Goal: Information Seeking & Learning: Learn about a topic

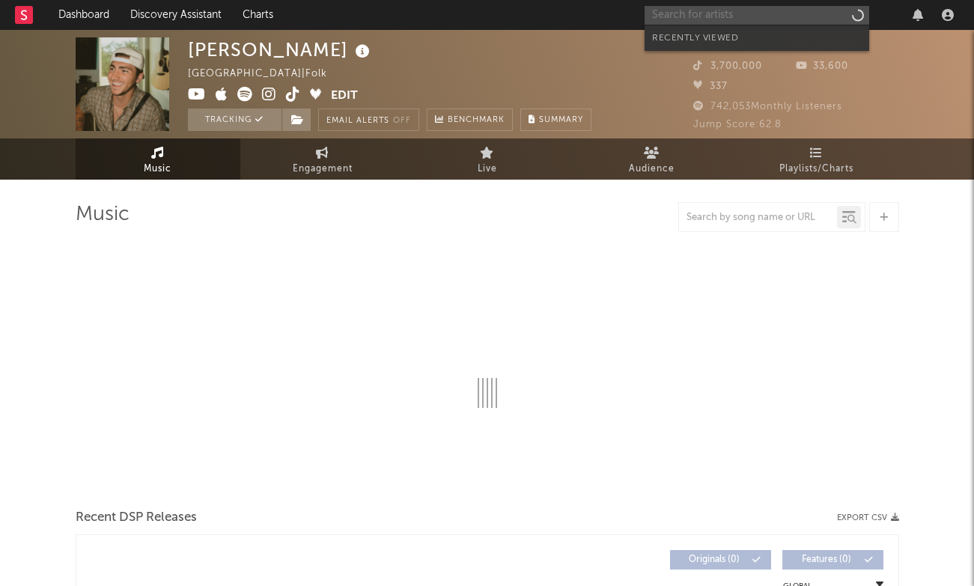
click at [761, 20] on input "text" at bounding box center [757, 15] width 225 height 19
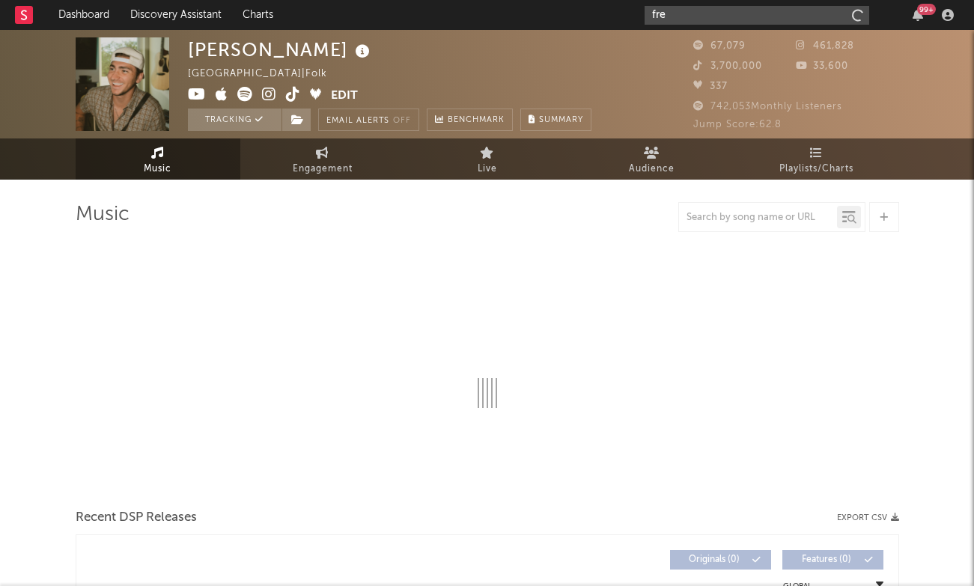
type input "[PERSON_NAME]"
select select "6m"
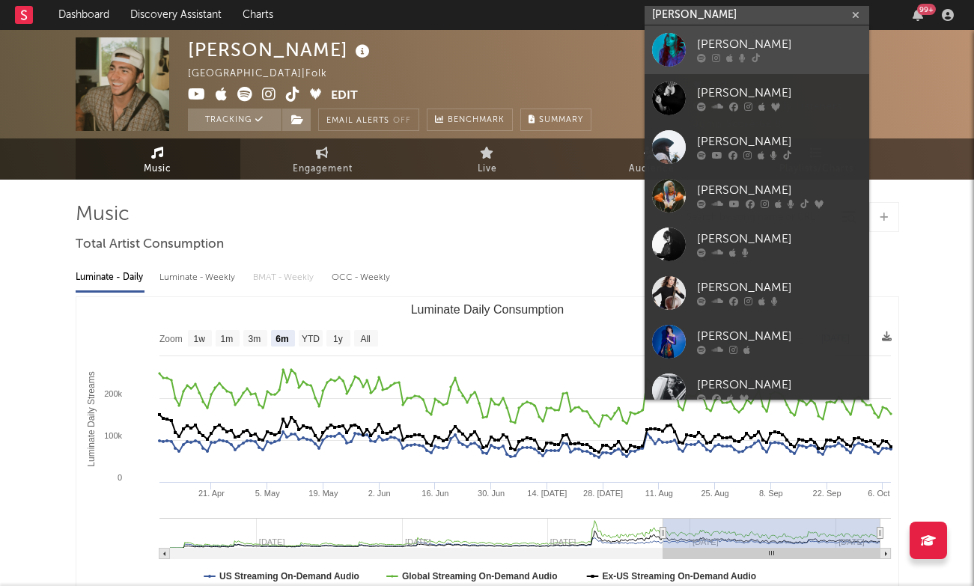
type input "[PERSON_NAME]"
click at [726, 39] on div "[PERSON_NAME]" at bounding box center [779, 45] width 165 height 18
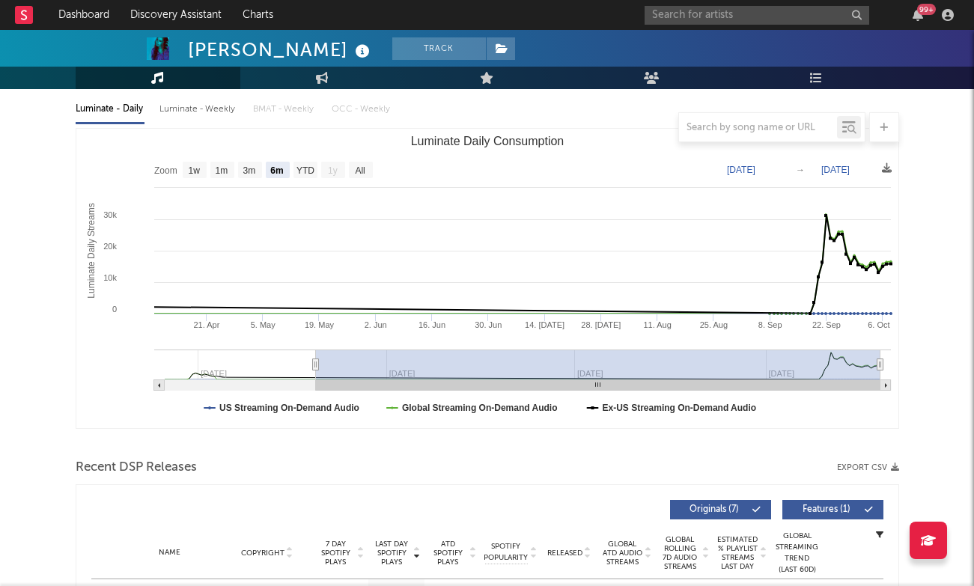
scroll to position [169, 0]
click at [364, 162] on rect "Luminate Daily Consumption" at bounding box center [361, 169] width 24 height 16
select select "All"
type input "[DATE]"
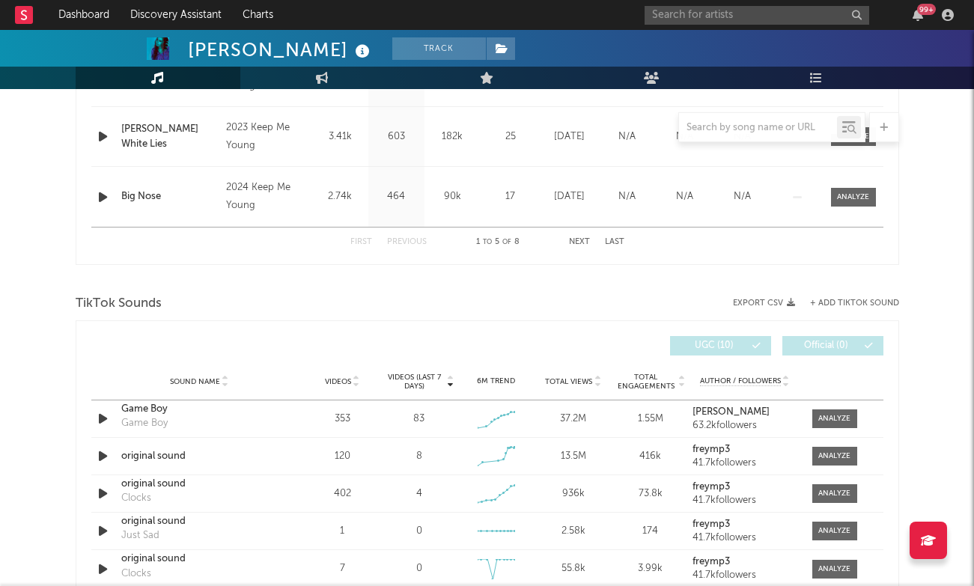
scroll to position [984, 0]
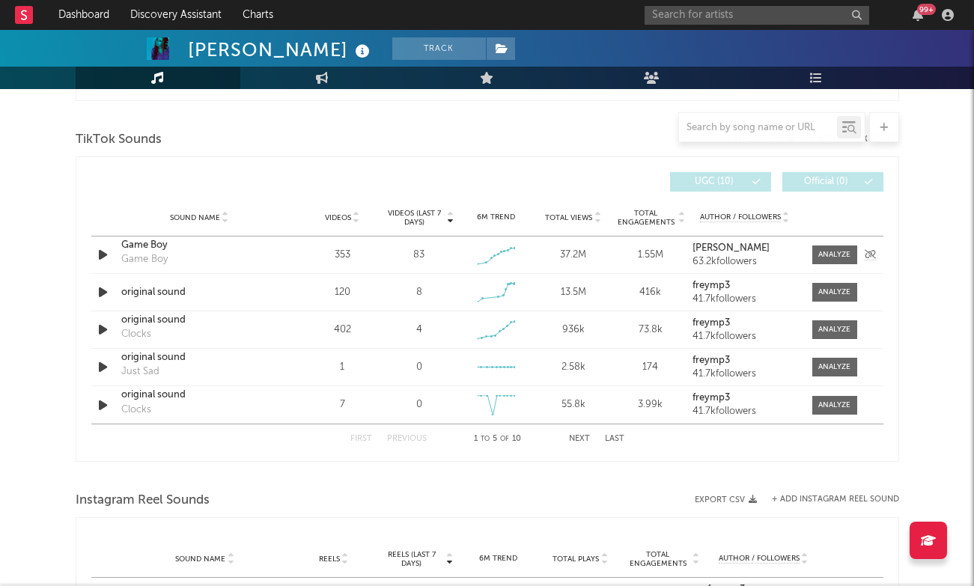
click at [833, 269] on div "Sound Name Game Boy Game Boy Videos 353 Videos (last 7 days) 83 Weekly Growth %…" at bounding box center [487, 255] width 792 height 37
click at [833, 250] on div at bounding box center [834, 254] width 32 height 11
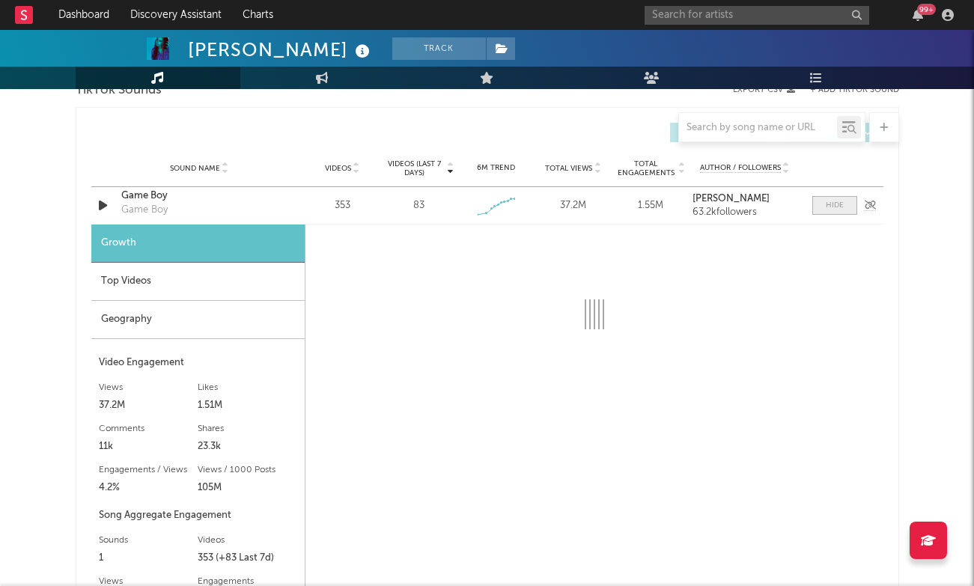
select select "1w"
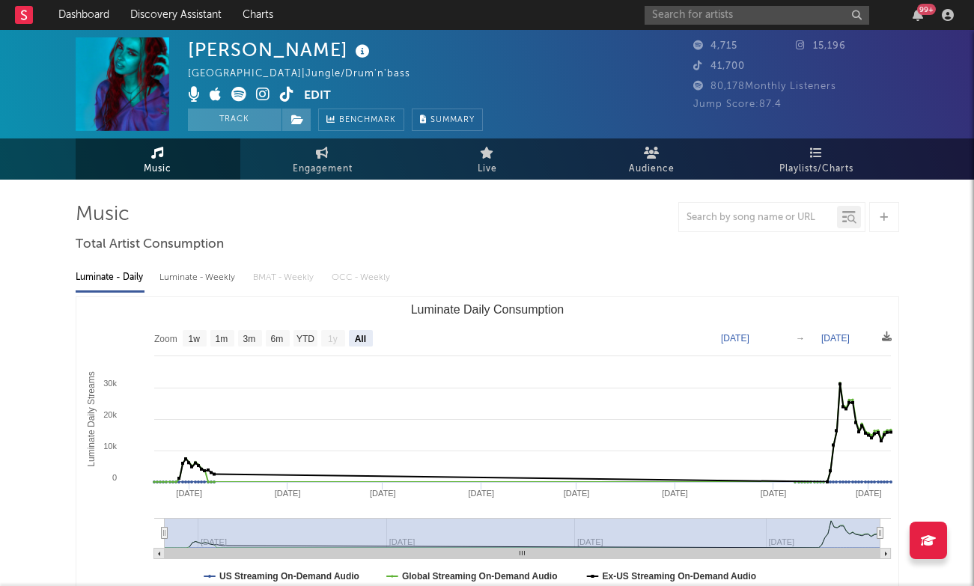
scroll to position [0, 0]
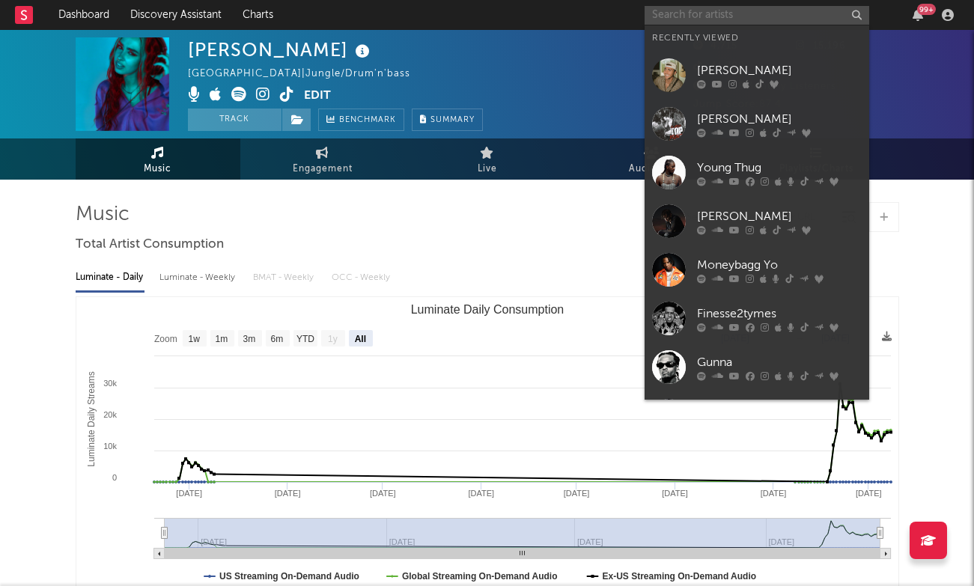
click at [740, 16] on input "text" at bounding box center [757, 15] width 225 height 19
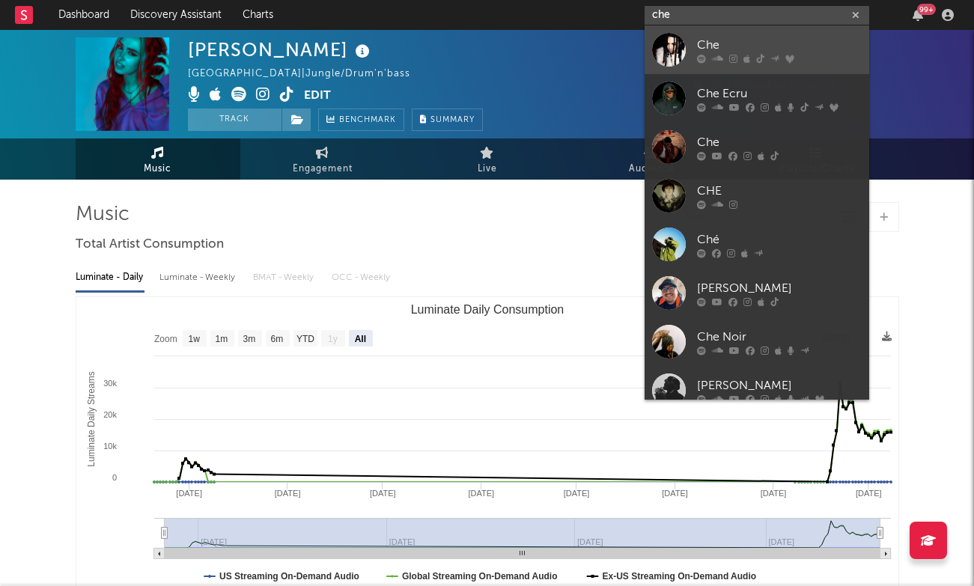
type input "che"
click at [739, 41] on div "Che" at bounding box center [779, 45] width 165 height 18
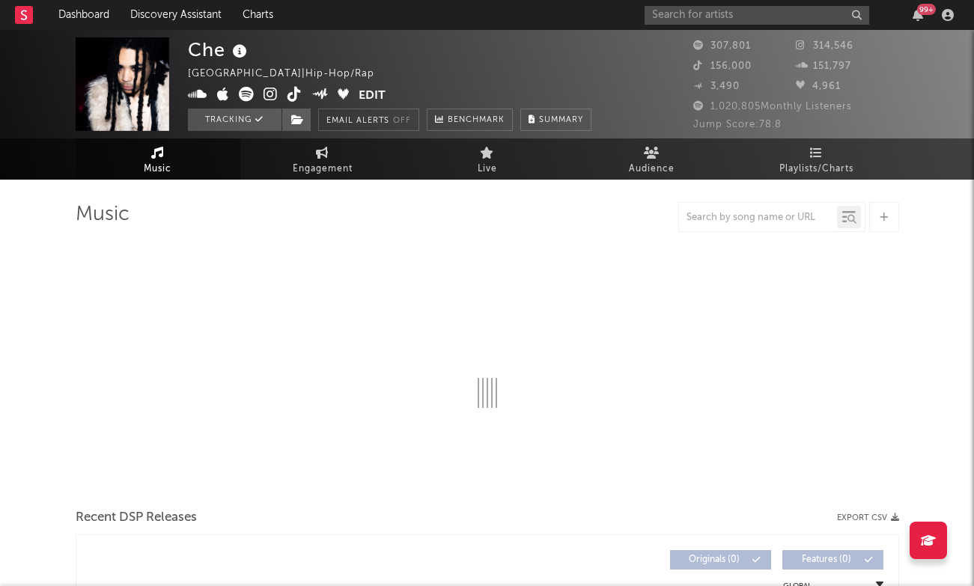
select select "6m"
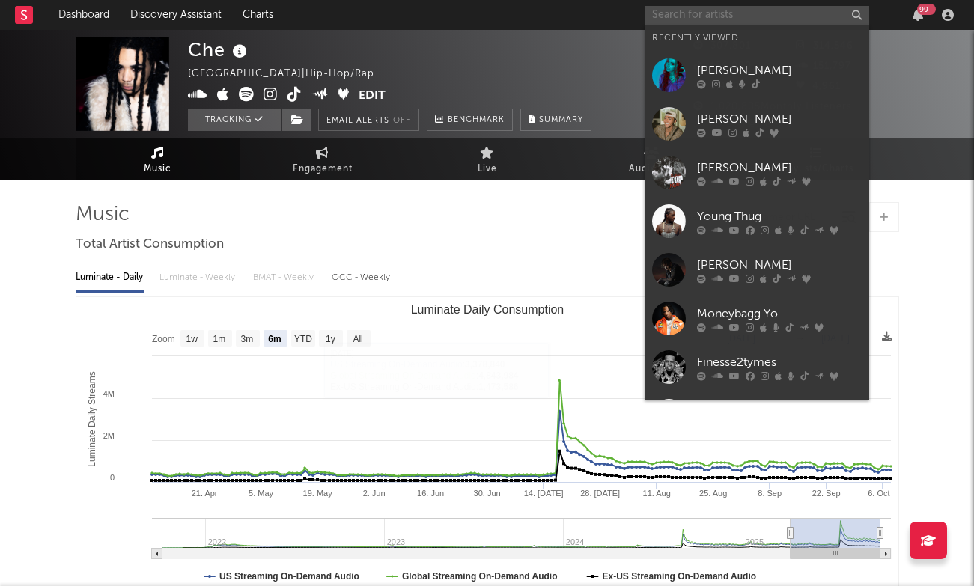
click at [750, 19] on input "text" at bounding box center [757, 15] width 225 height 19
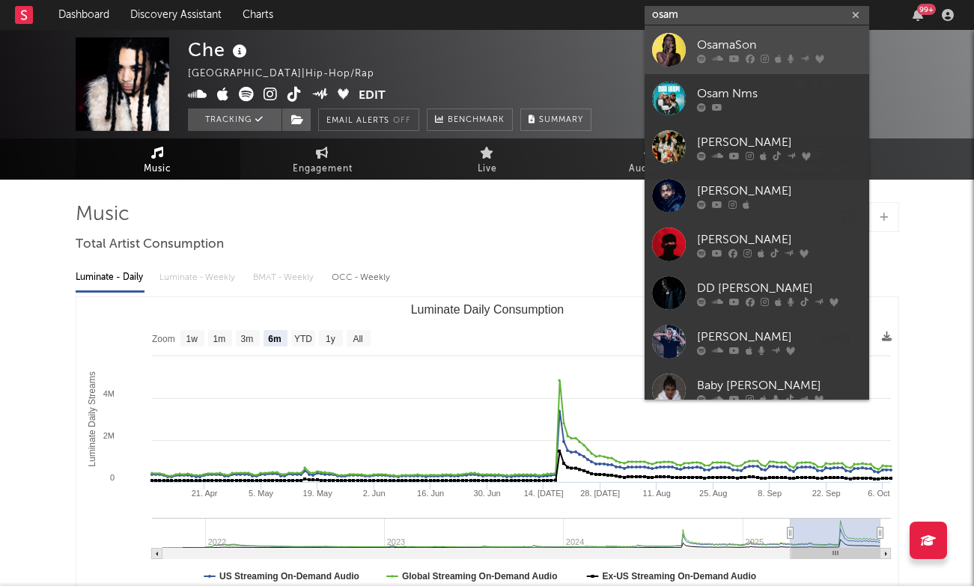
type input "osam"
click at [782, 43] on div "OsamaSon" at bounding box center [779, 45] width 165 height 18
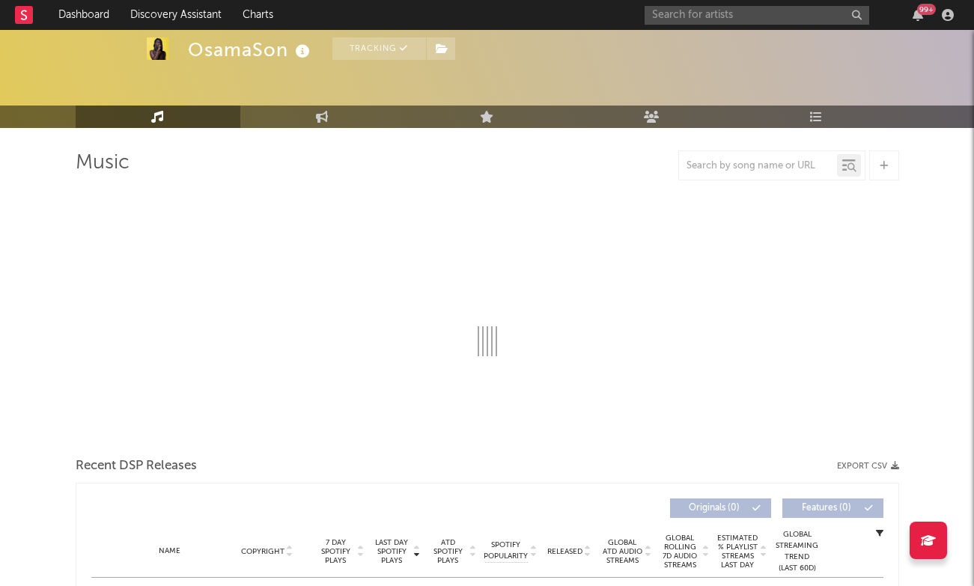
scroll to position [94, 0]
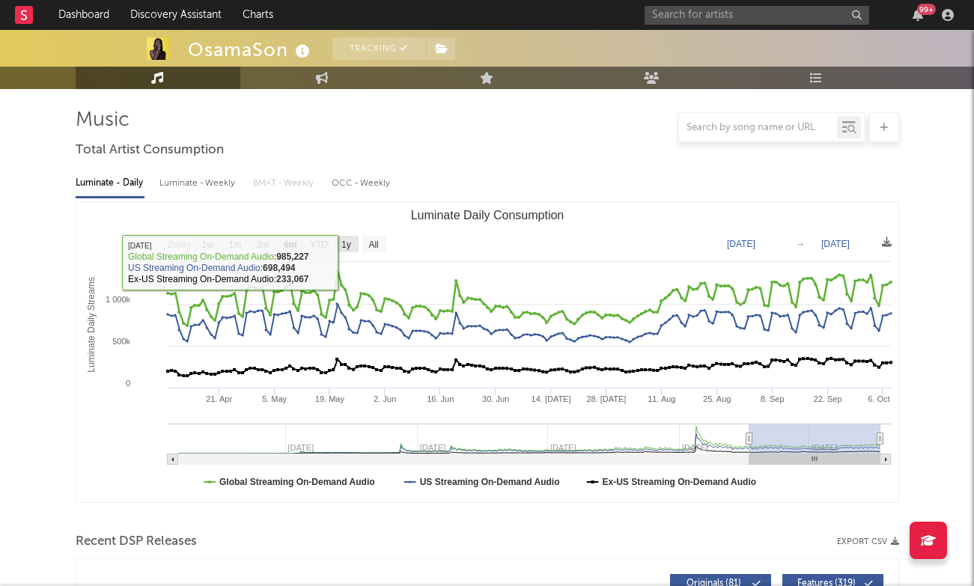
click at [348, 249] on text "1y" at bounding box center [346, 245] width 10 height 10
select select "1y"
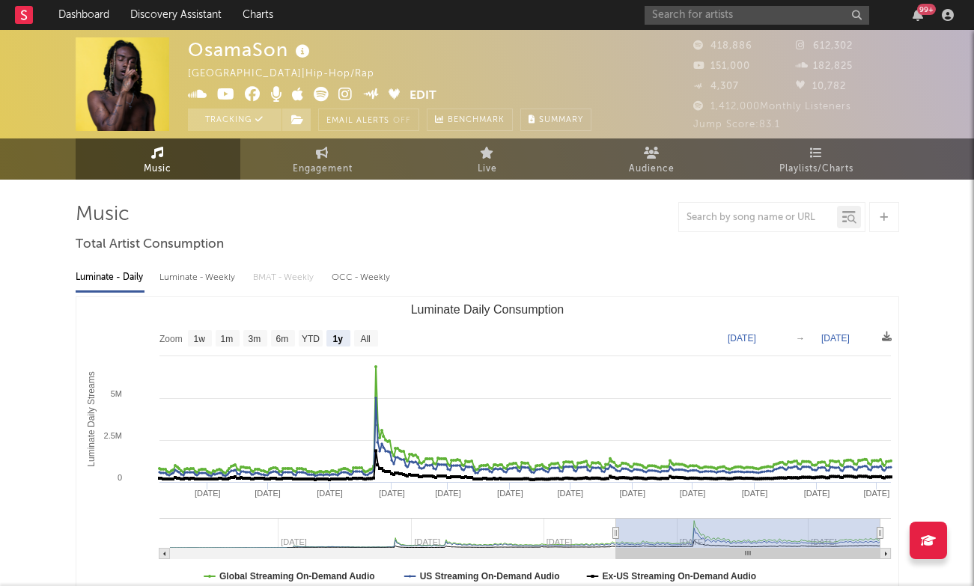
scroll to position [0, 0]
type input "[DATE]"
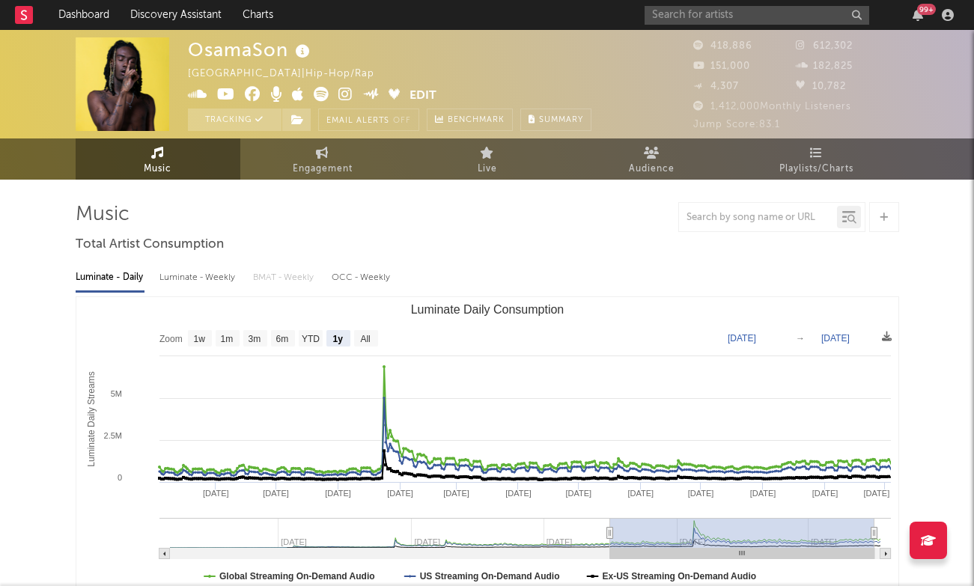
type input "[DATE]"
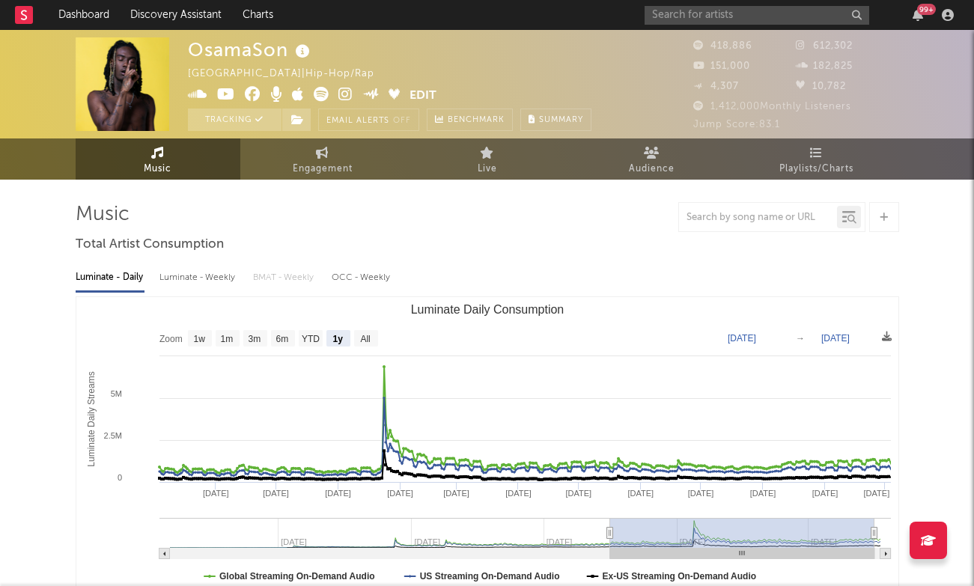
type input "[DATE]"
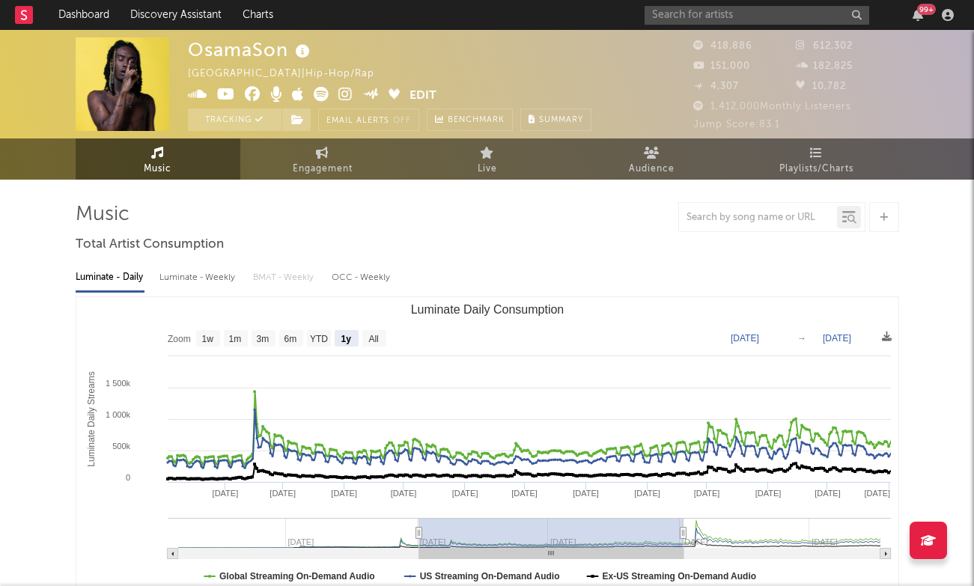
type input "[DATE]"
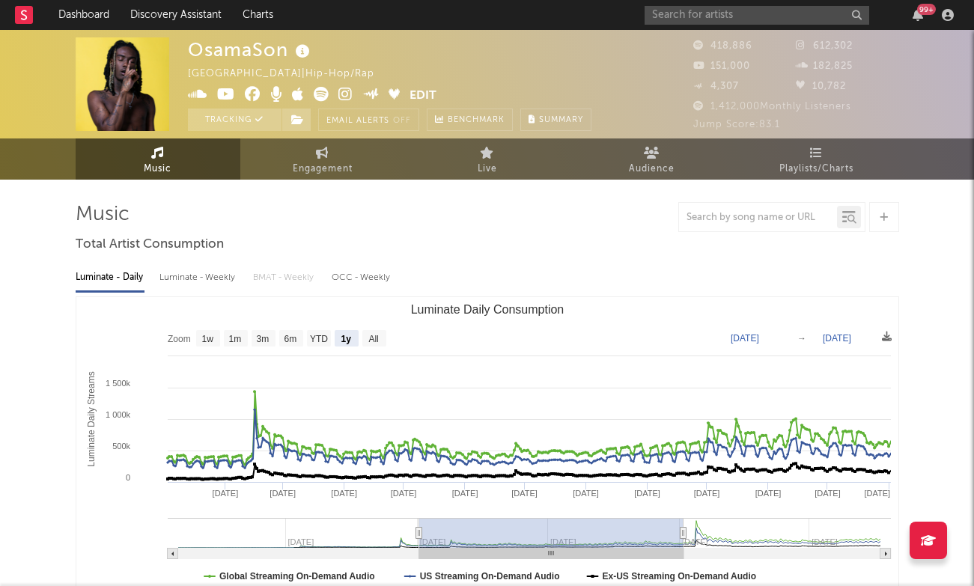
type input "[DATE]"
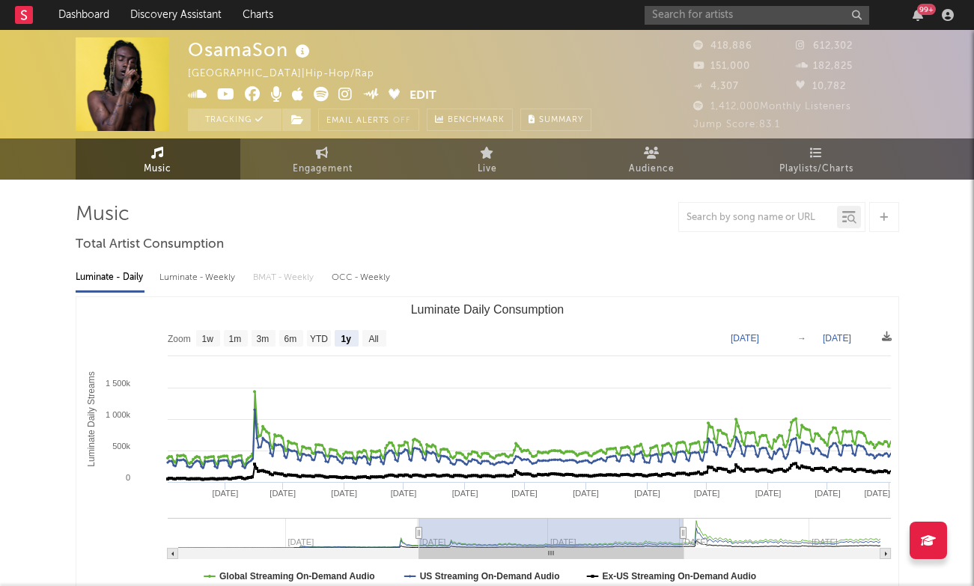
type input "[DATE]"
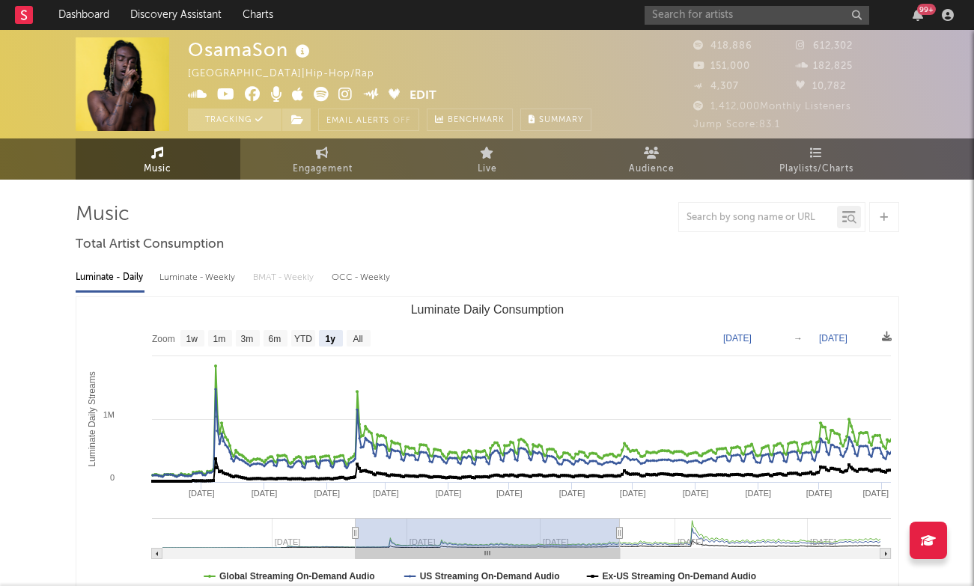
type input "[DATE]"
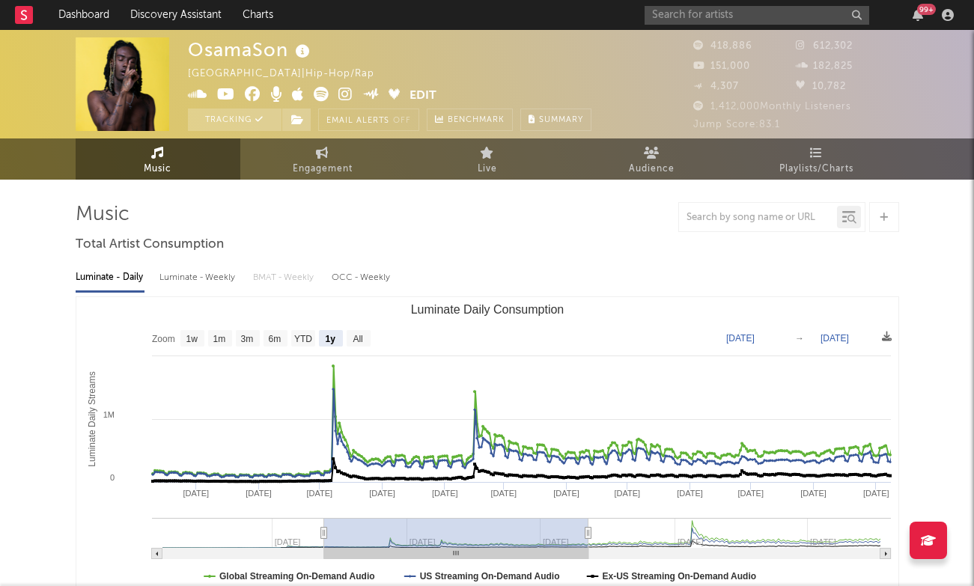
drag, startPoint x: 704, startPoint y: 539, endPoint x: 420, endPoint y: 537, distance: 284.5
click at [420, 540] on rect "Luminate Daily Consumption" at bounding box center [456, 533] width 264 height 30
